Goal: Find specific page/section: Find specific page/section

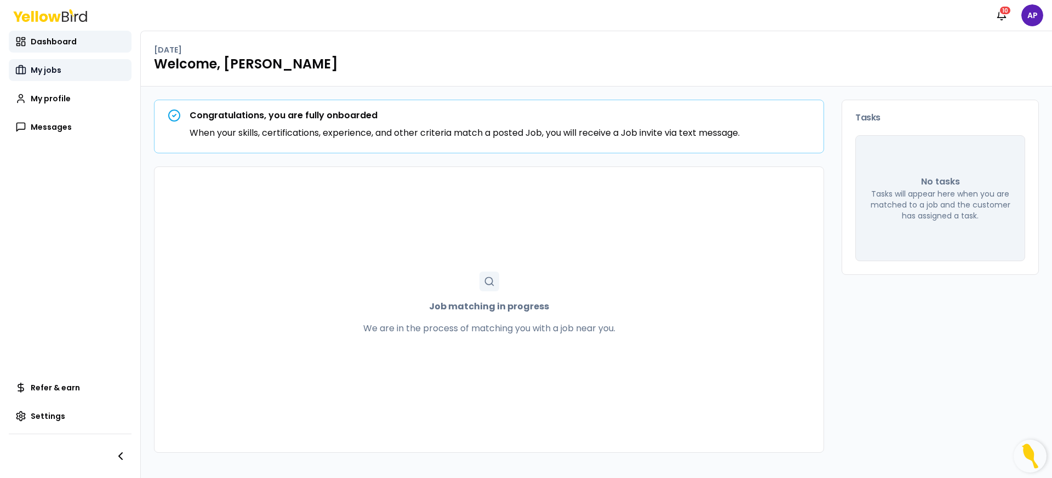
click at [57, 72] on span "My jobs" at bounding box center [46, 70] width 31 height 11
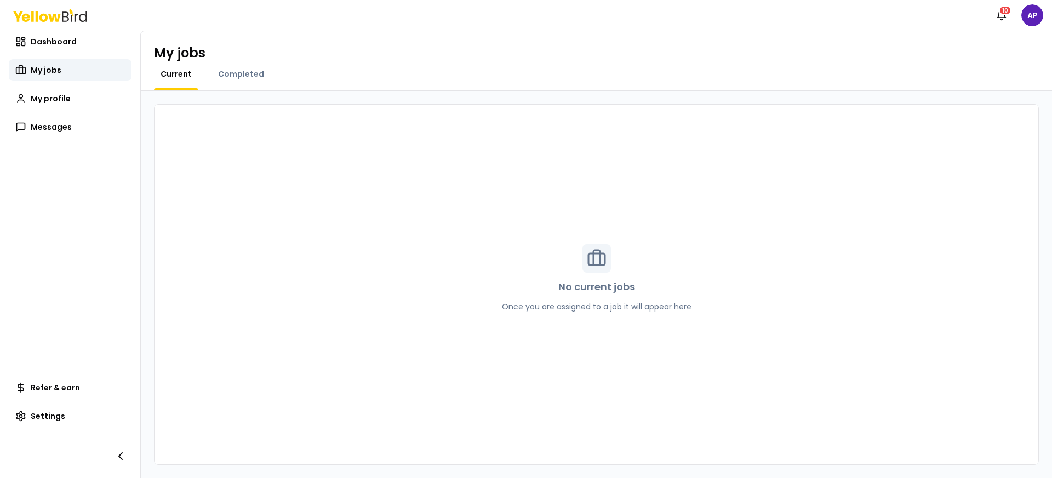
click at [235, 79] on div "Completed" at bounding box center [240, 79] width 59 height 22
click at [236, 77] on span "Completed" at bounding box center [241, 73] width 46 height 11
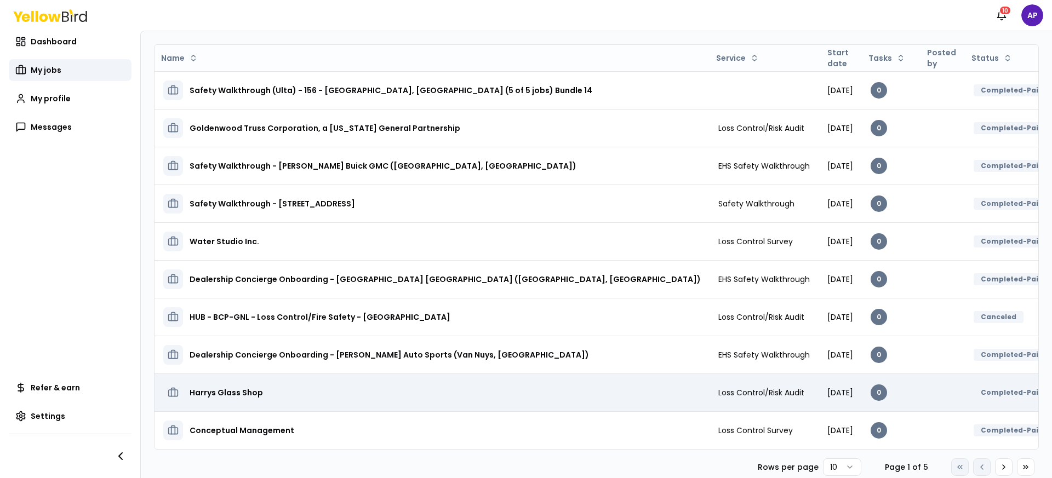
scroll to position [60, 0]
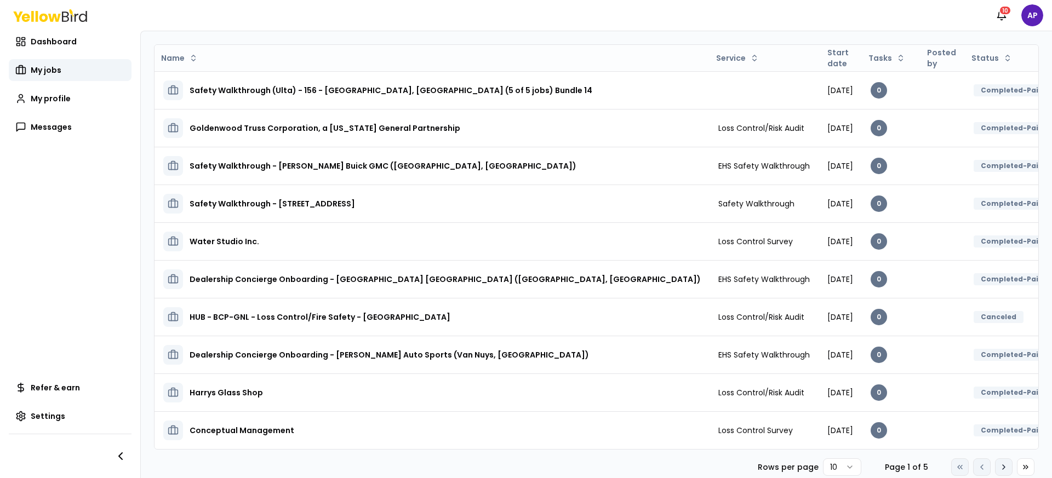
click at [999, 469] on icon at bounding box center [1003, 467] width 9 height 9
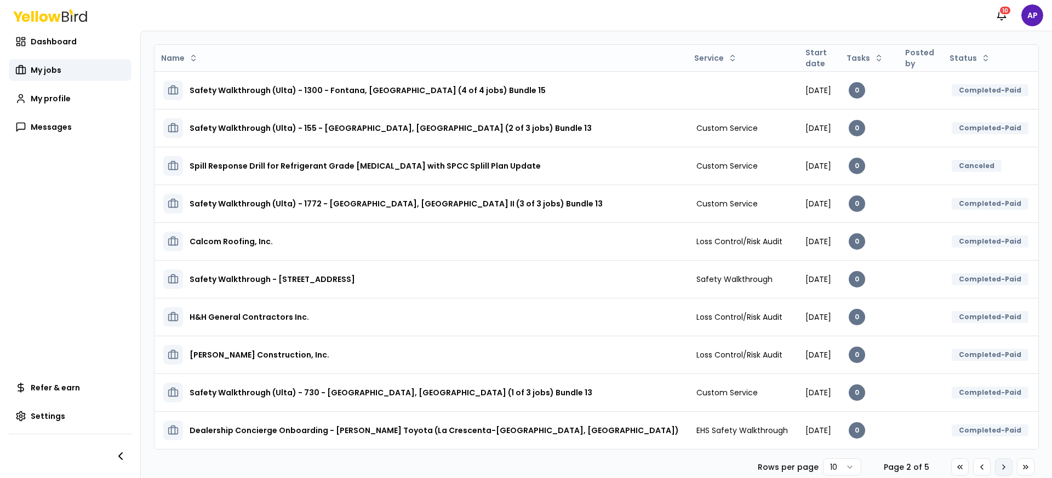
click at [999, 469] on icon at bounding box center [1003, 467] width 9 height 9
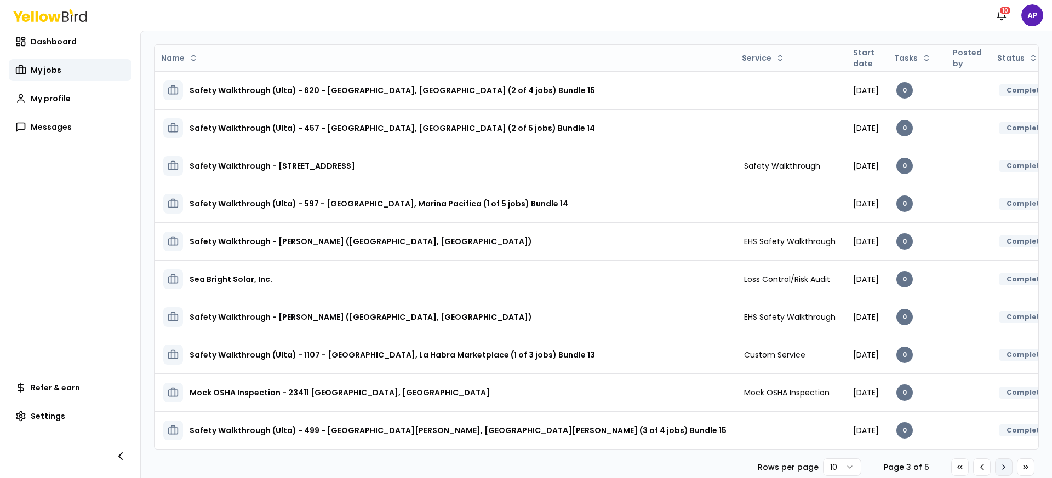
click at [999, 469] on icon at bounding box center [1003, 467] width 9 height 9
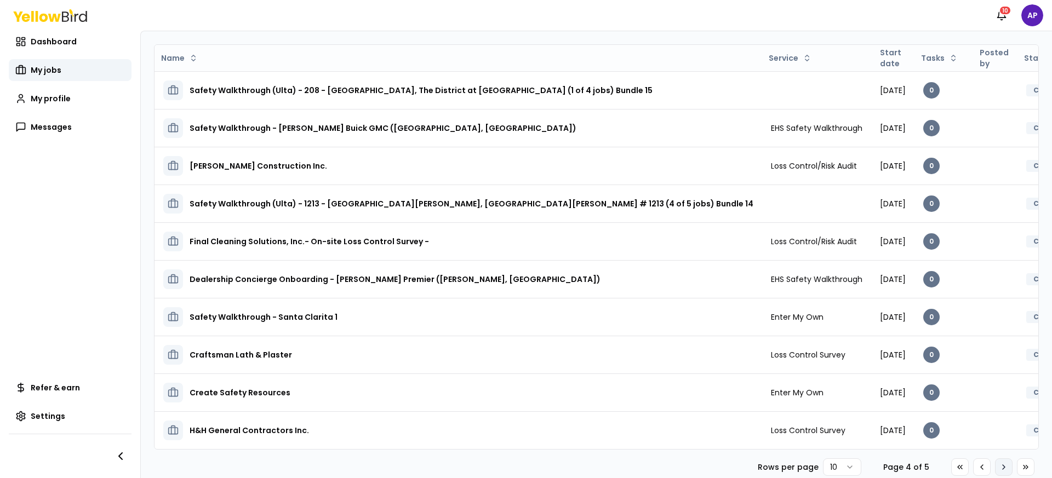
click at [999, 472] on icon at bounding box center [1003, 467] width 9 height 9
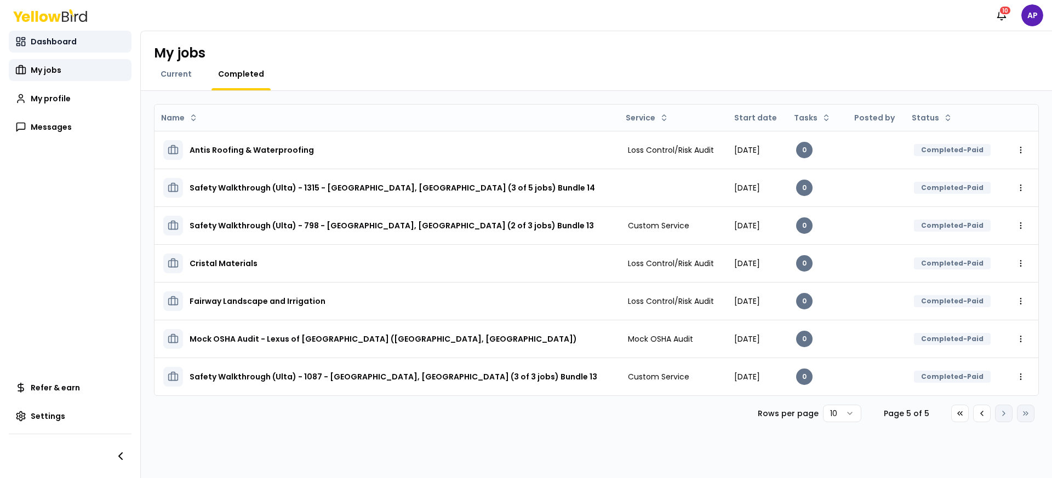
click at [40, 43] on span "Dashboard" at bounding box center [54, 41] width 46 height 11
